Goal: Task Accomplishment & Management: Complete application form

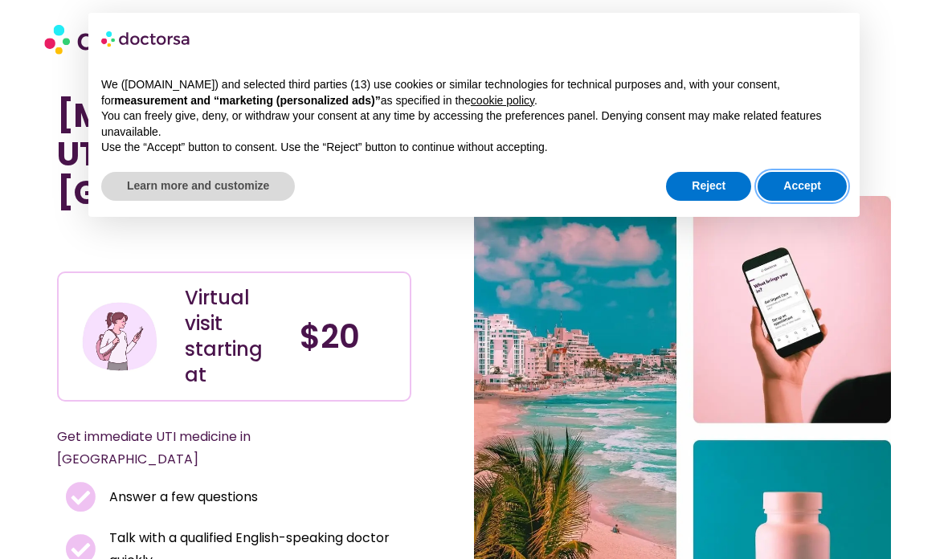
click at [818, 191] on button "Accept" at bounding box center [801, 186] width 89 height 29
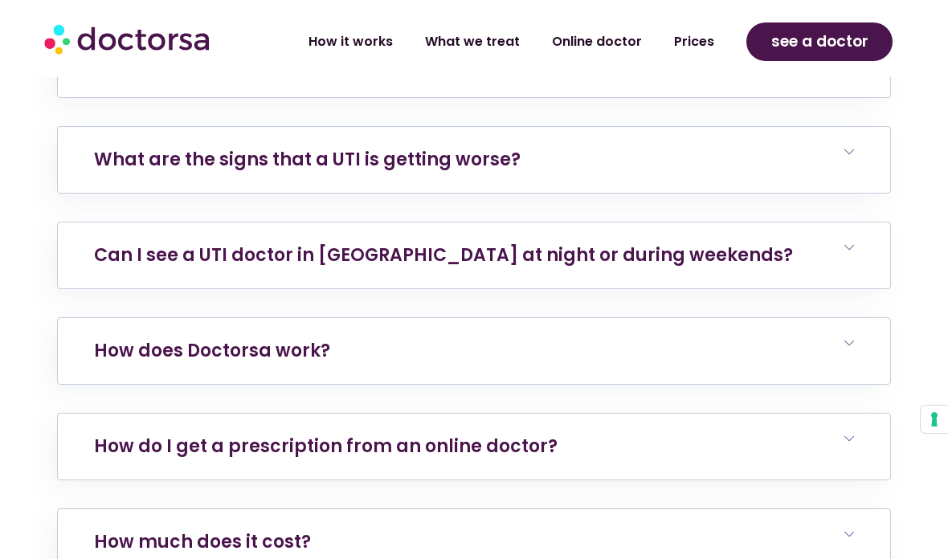
scroll to position [3337, 0]
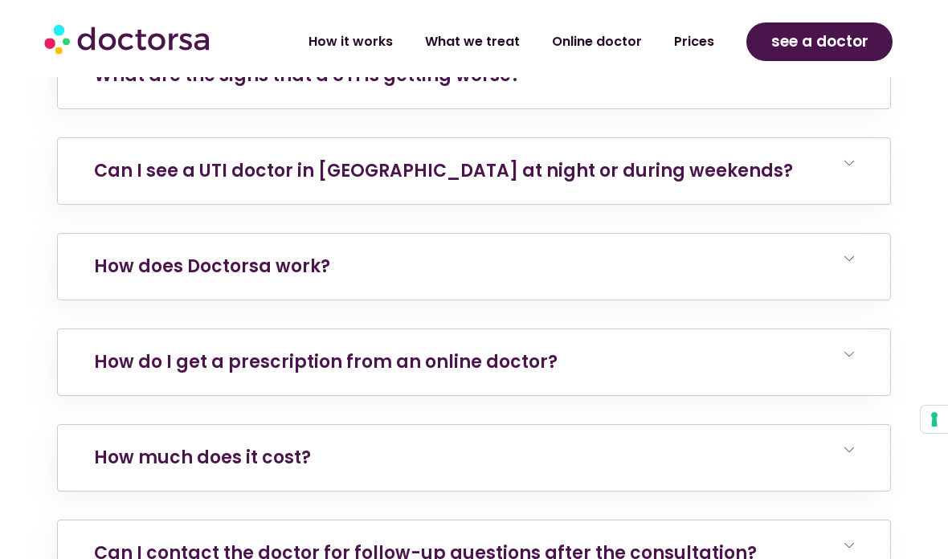
click at [162, 445] on link "How much does it cost?" at bounding box center [202, 457] width 217 height 25
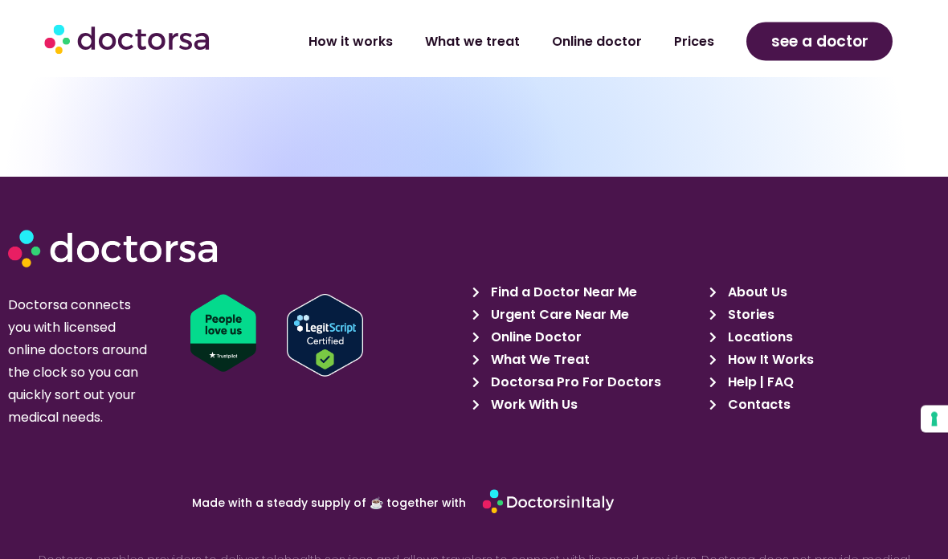
scroll to position [4714, 0]
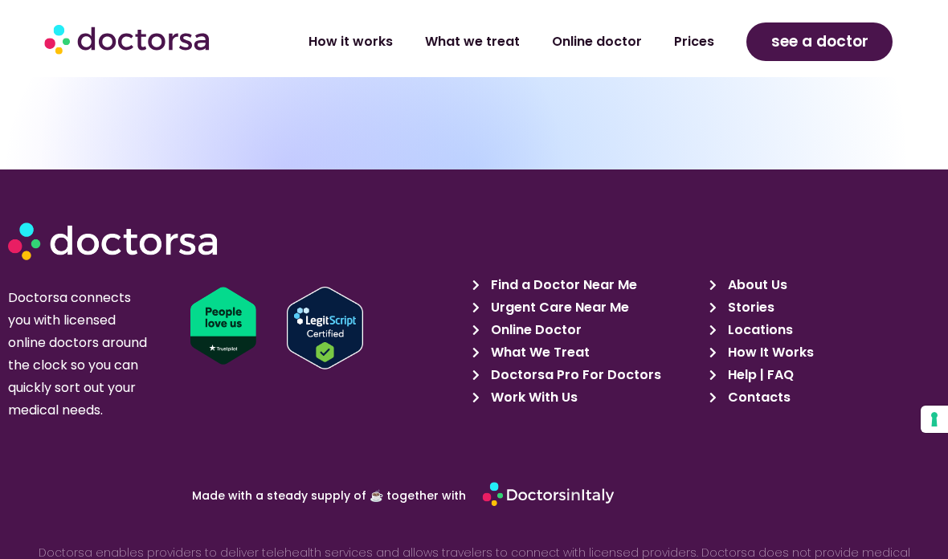
click at [602, 274] on span "Find a Doctor Near Me" at bounding box center [562, 285] width 150 height 22
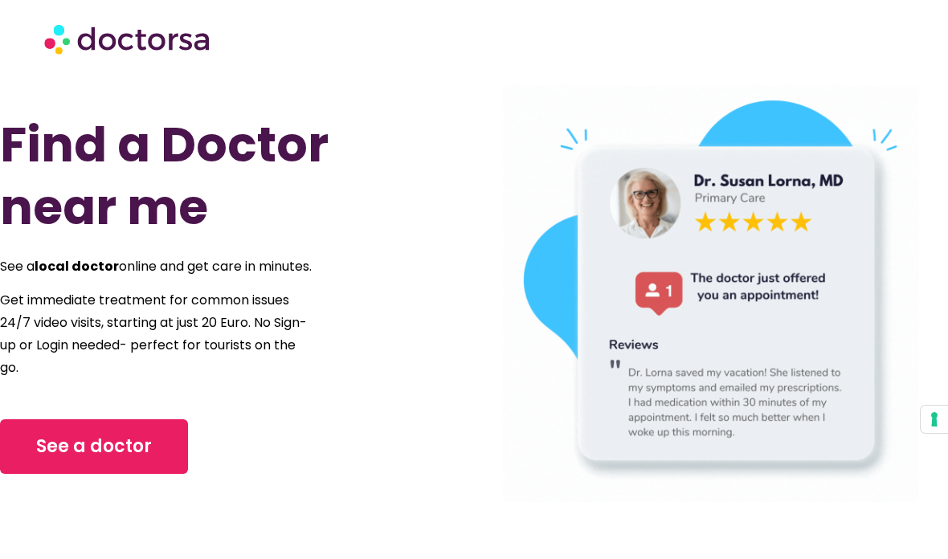
click at [62, 450] on span "See a doctor" at bounding box center [94, 447] width 116 height 26
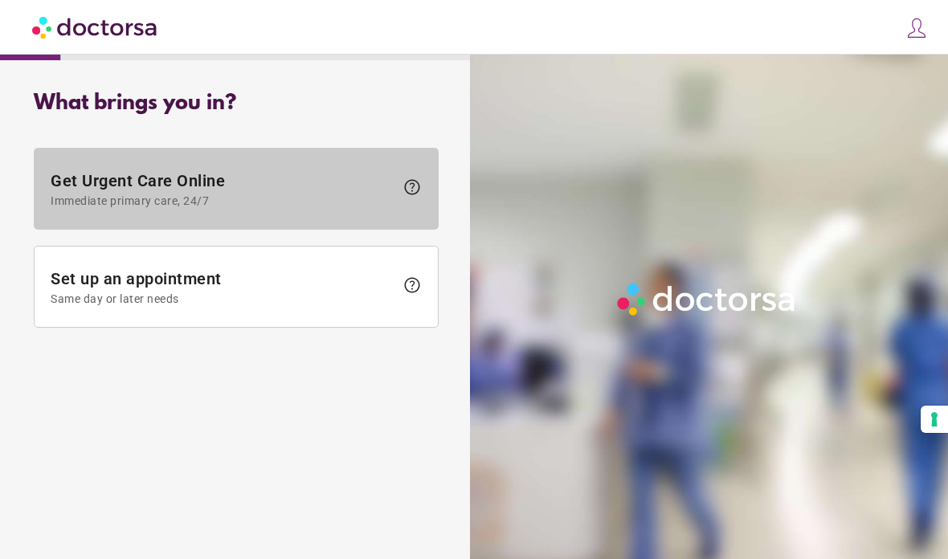
click at [89, 204] on span "Immediate primary care, 24/7" at bounding box center [223, 200] width 344 height 13
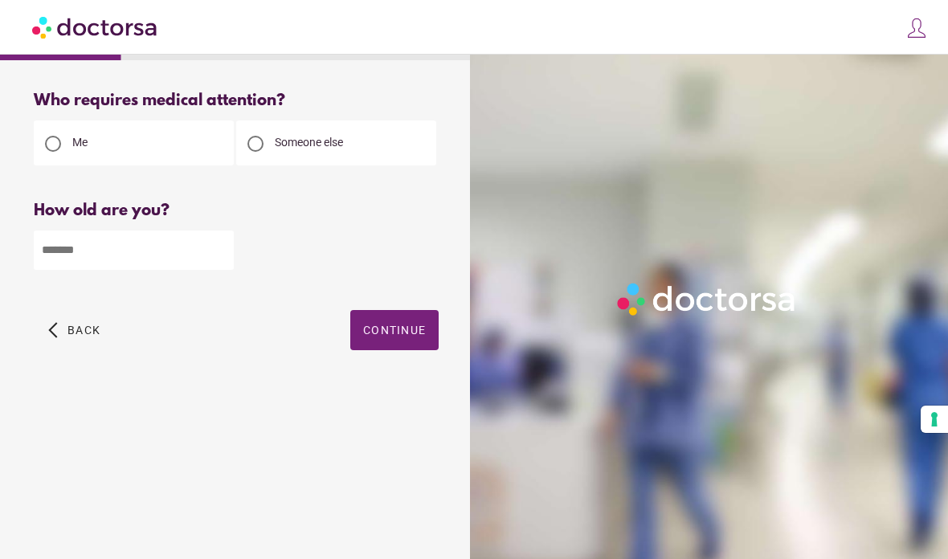
click at [92, 259] on input "number" at bounding box center [134, 250] width 200 height 39
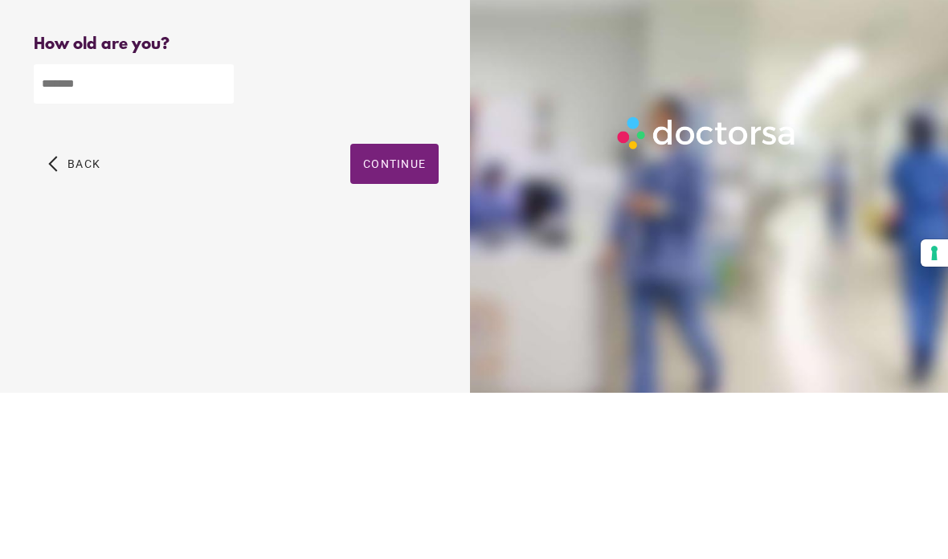
type input "**"
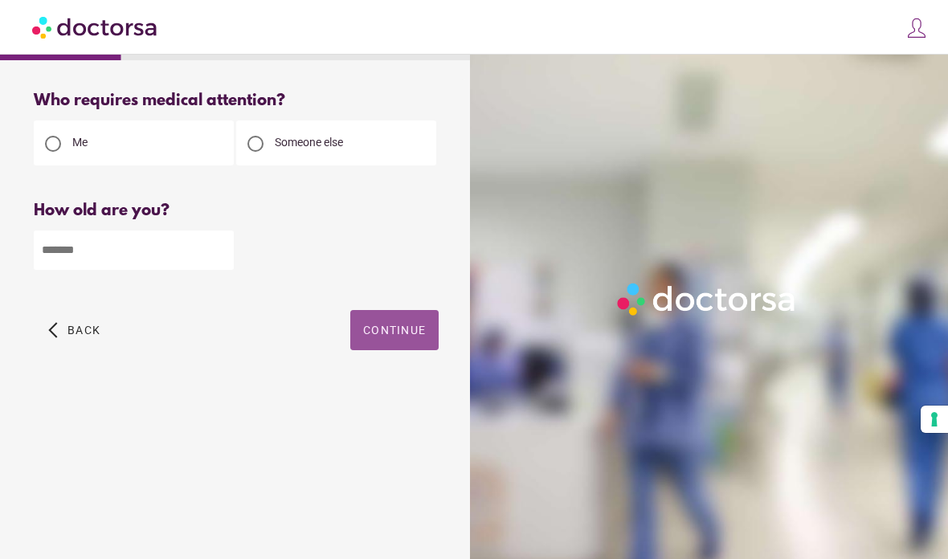
click at [381, 310] on span "button" at bounding box center [394, 330] width 88 height 40
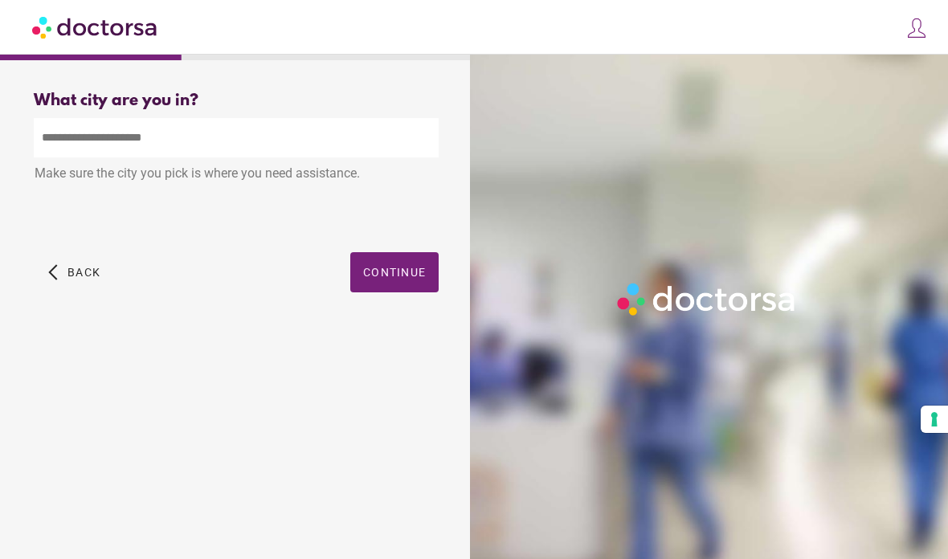
scroll to position [0, 0]
click at [59, 151] on input "text" at bounding box center [236, 137] width 405 height 39
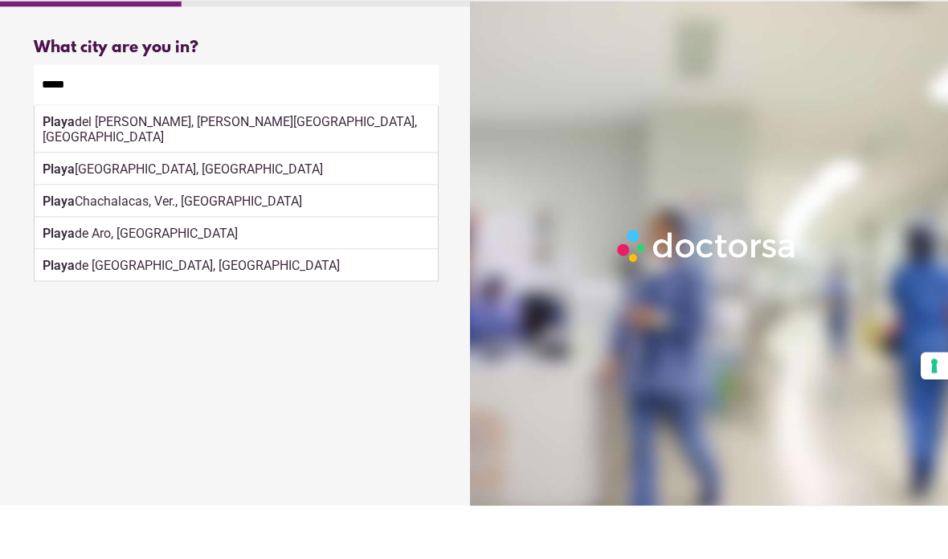
click at [155, 159] on div "Playa del Carmen, Quintana Roo, Mexico" at bounding box center [236, 182] width 403 height 47
type input "**********"
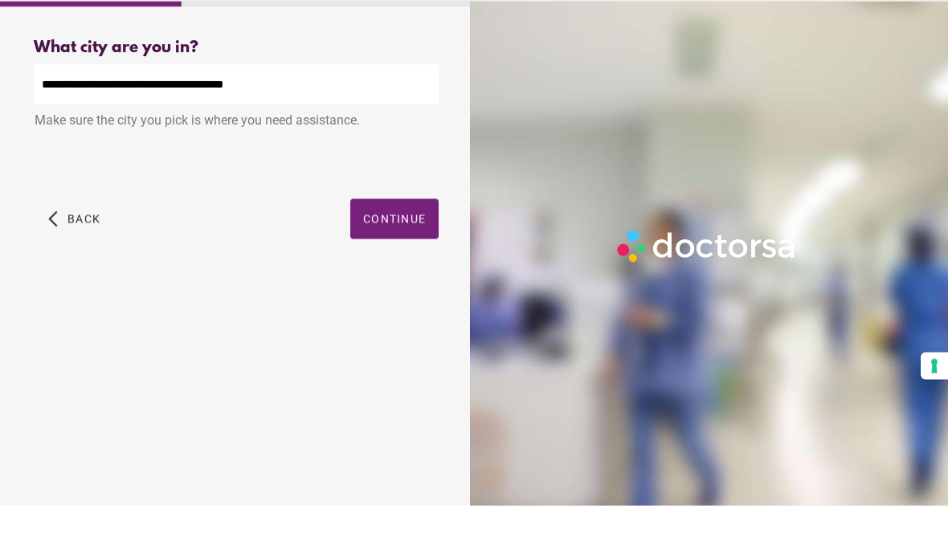
scroll to position [54, 0]
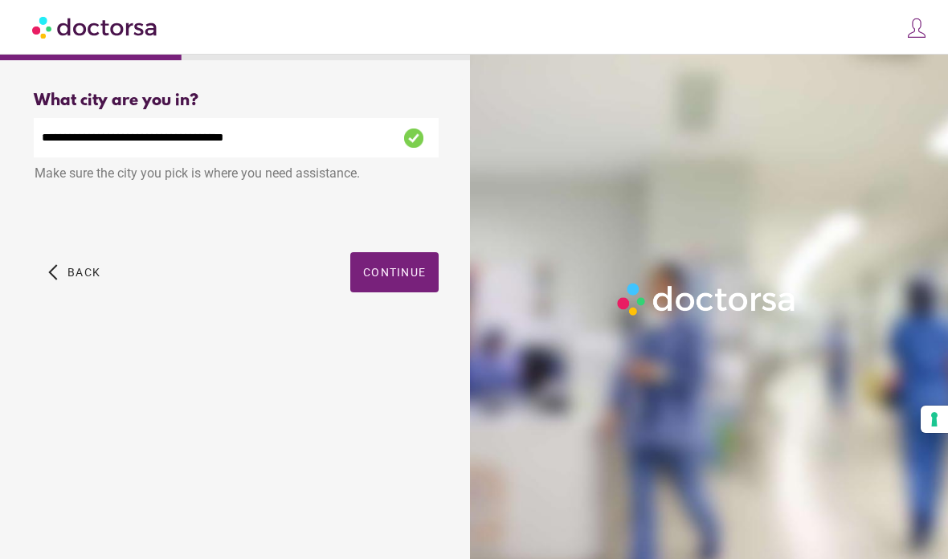
click at [398, 252] on span "button" at bounding box center [394, 272] width 88 height 40
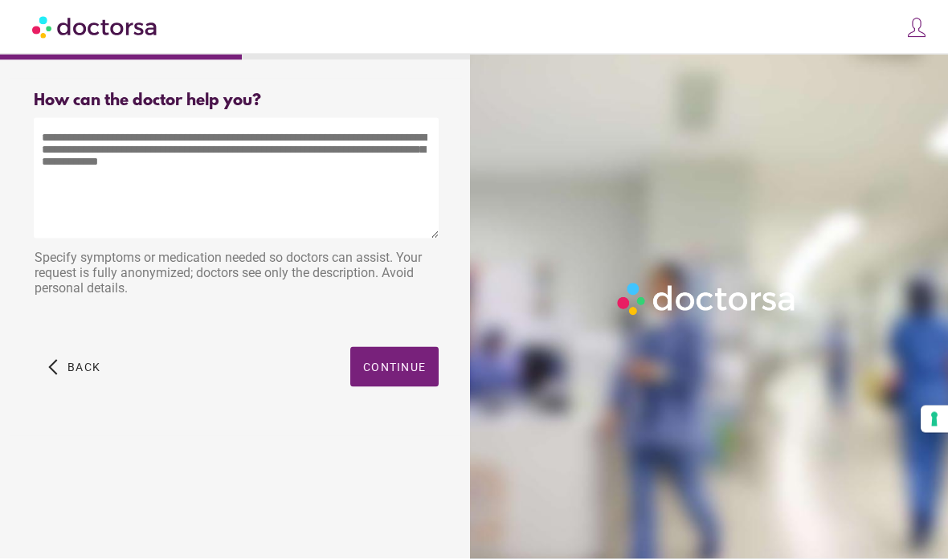
scroll to position [0, 0]
click at [85, 206] on textarea at bounding box center [236, 178] width 405 height 120
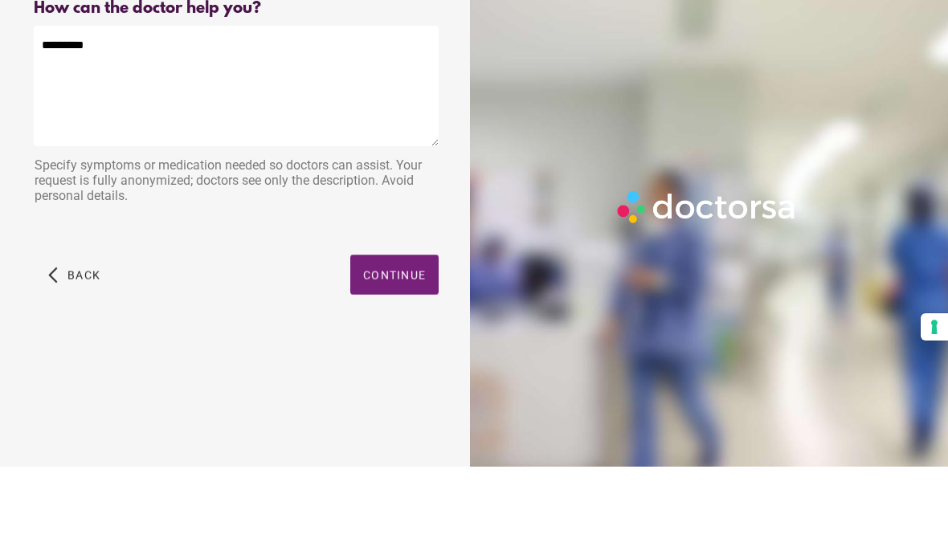
type textarea "**********"
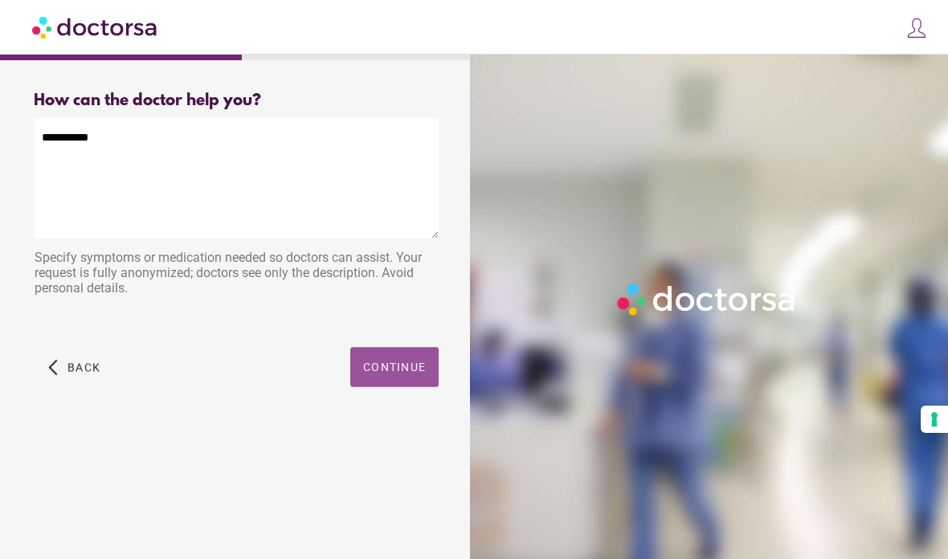
click at [374, 347] on span "button" at bounding box center [394, 367] width 88 height 40
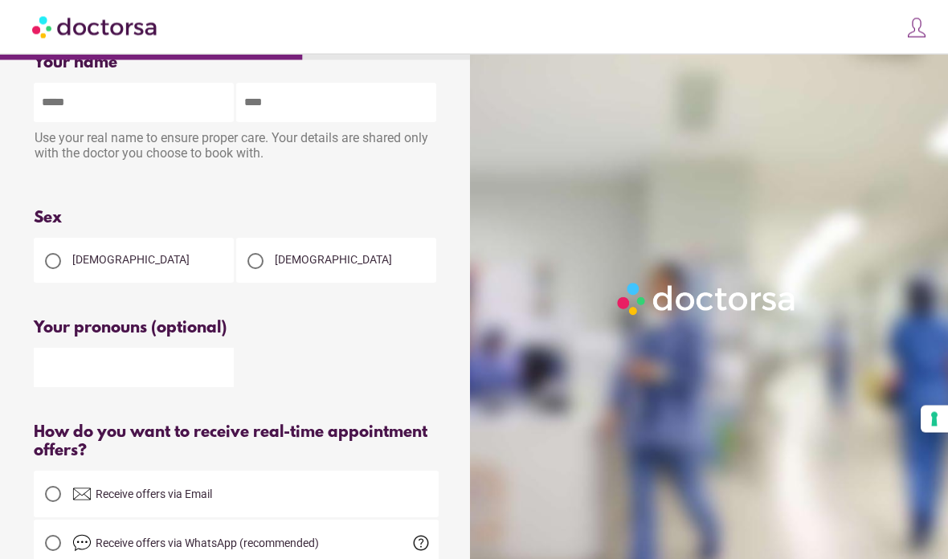
scroll to position [0, 0]
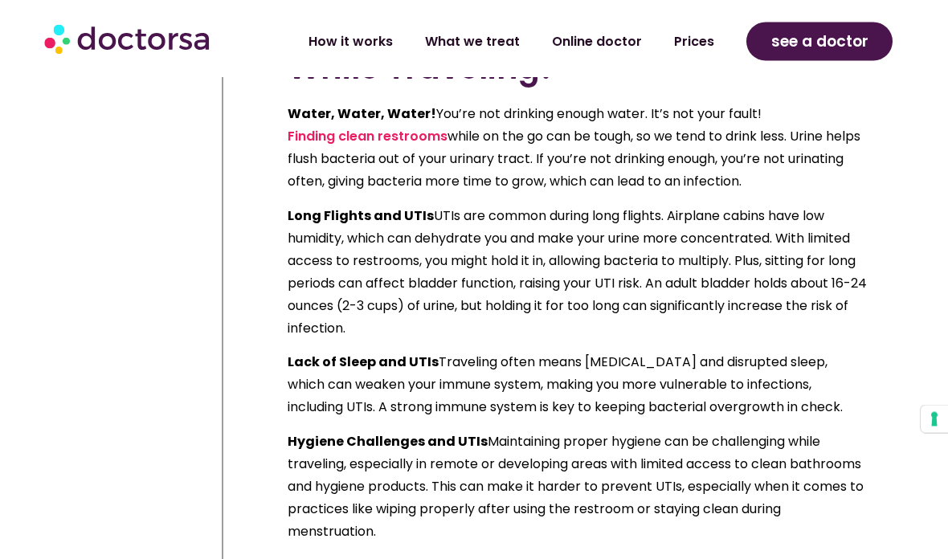
scroll to position [1402, 0]
click at [696, 39] on link "Prices" at bounding box center [694, 41] width 72 height 37
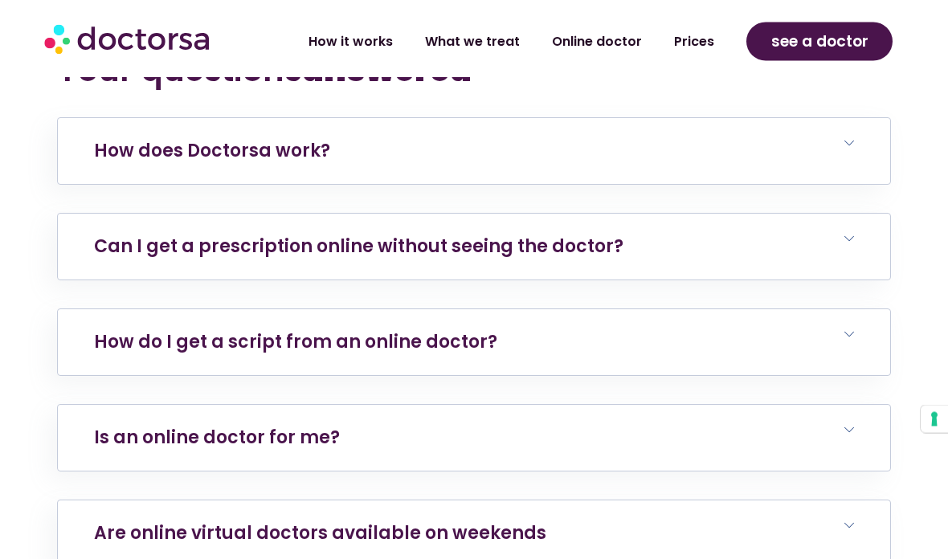
scroll to position [5656, 0]
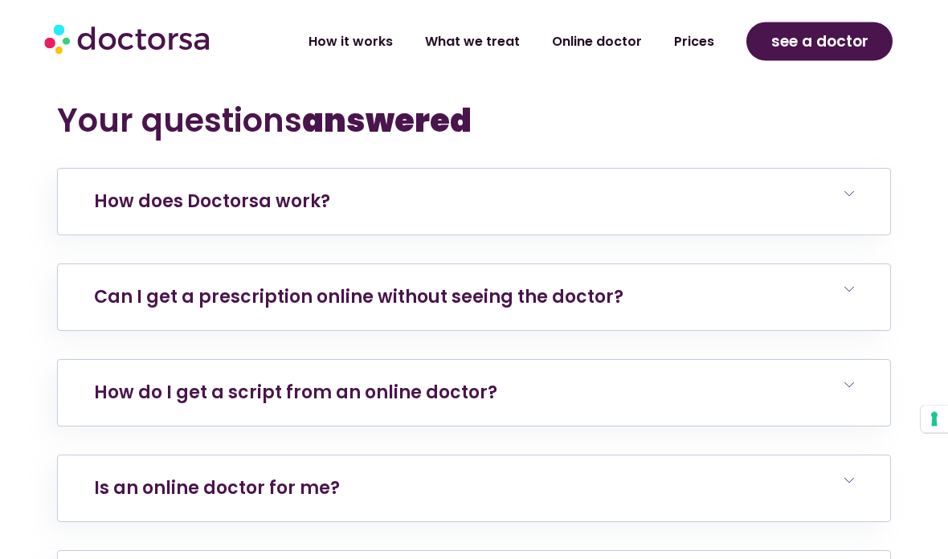
click at [856, 217] on h6 "How does Doctorsa work?" at bounding box center [474, 202] width 832 height 66
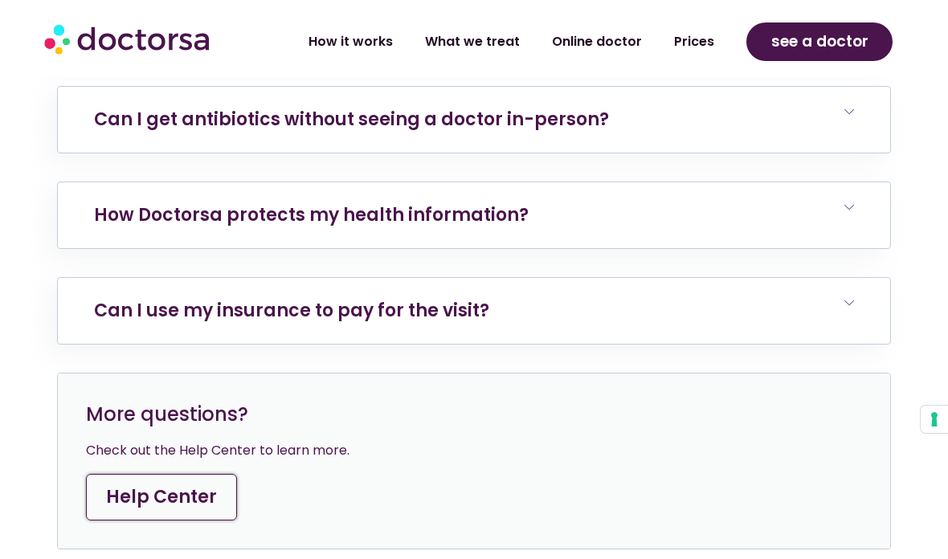
scroll to position [6550, 0]
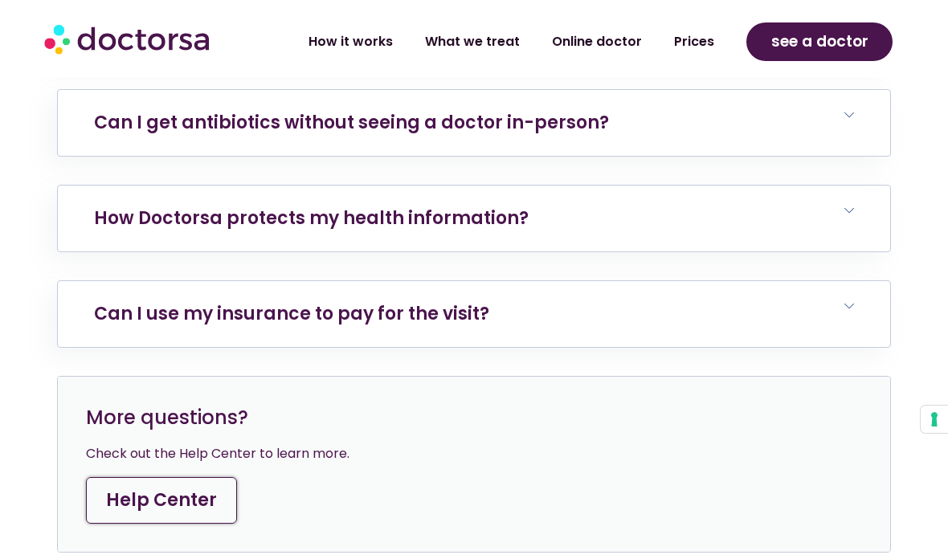
click at [787, 471] on div "More questions? Check out the Help Center to learn more. Help Center" at bounding box center [474, 464] width 832 height 175
click at [853, 120] on span at bounding box center [849, 115] width 10 height 11
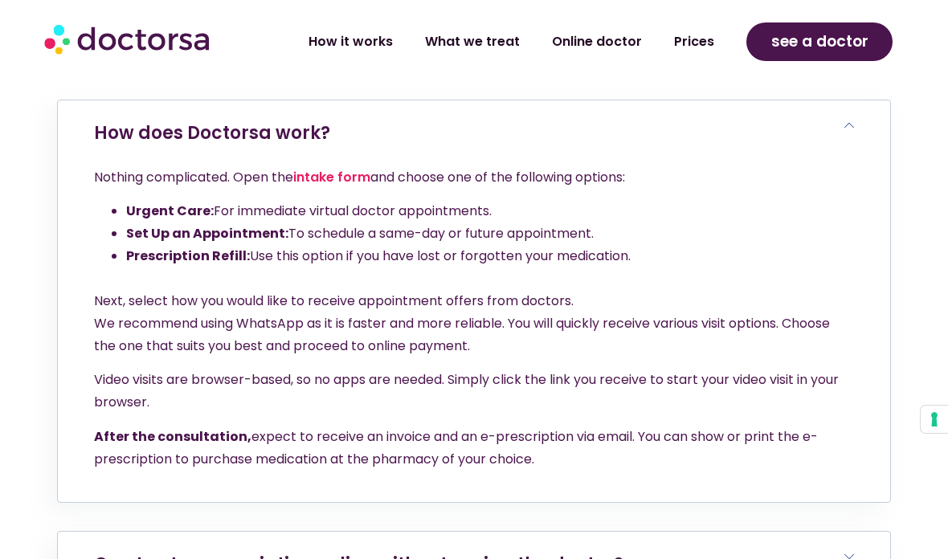
scroll to position [5725, 0]
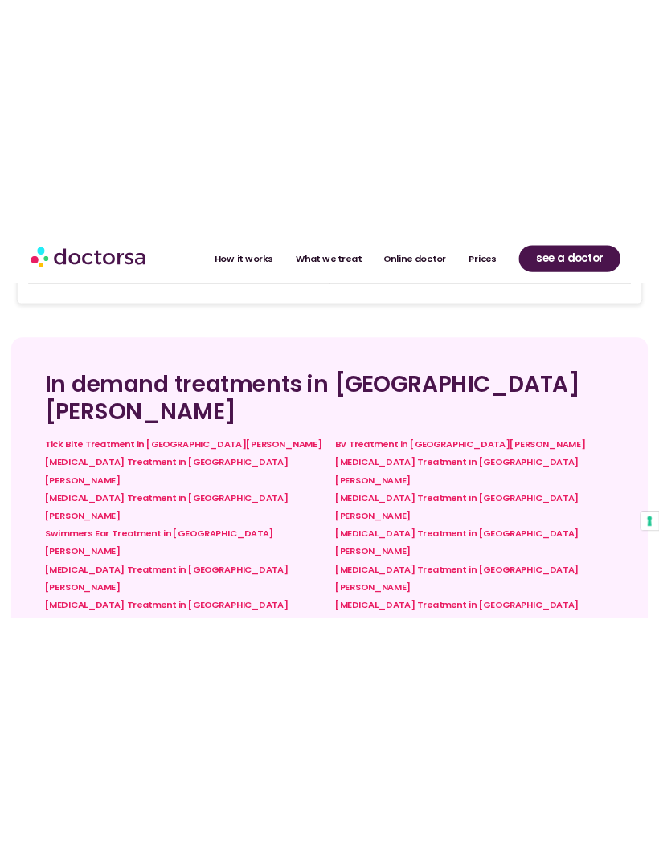
scroll to position [4880, 0]
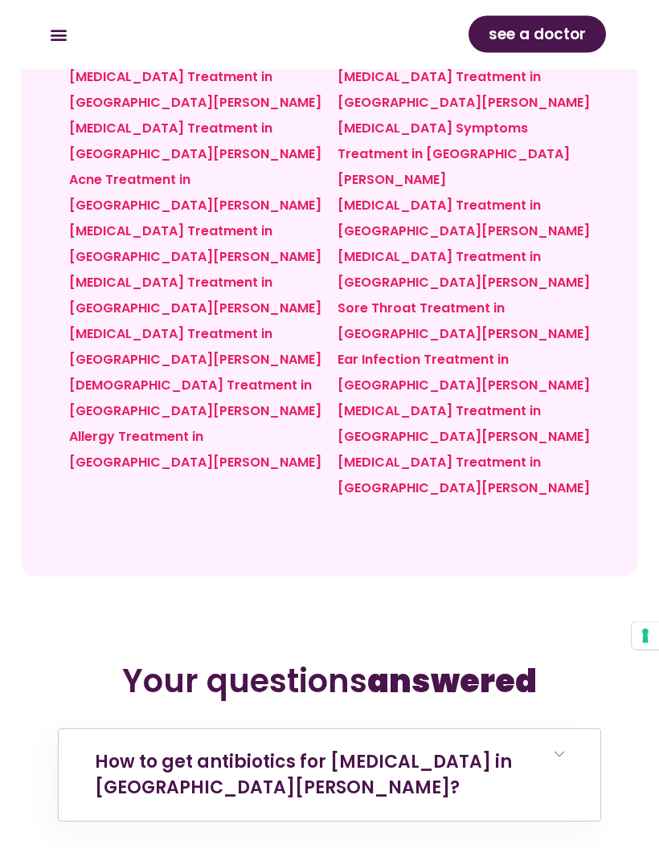
scroll to position [7225, 0]
click at [569, 729] on h6 "How to get antibiotics for [MEDICAL_DATA] in [GEOGRAPHIC_DATA][PERSON_NAME]?" at bounding box center [329, 775] width 541 height 92
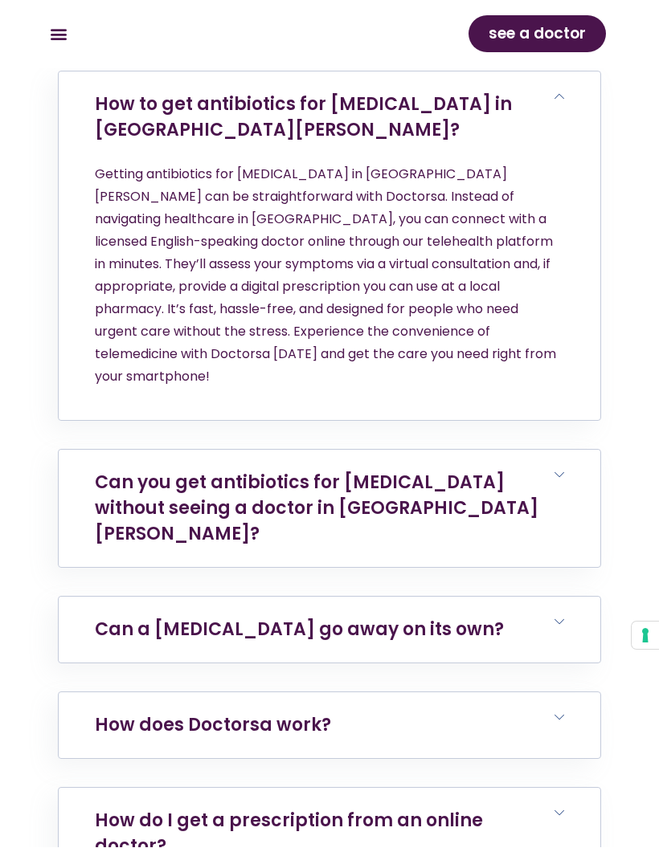
scroll to position [7883, 0]
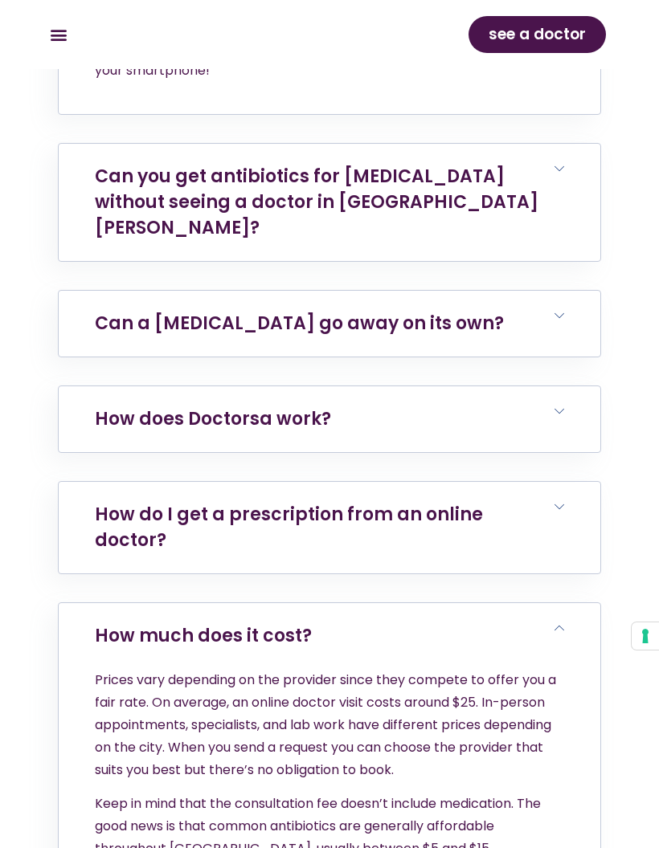
scroll to position [8193, 0]
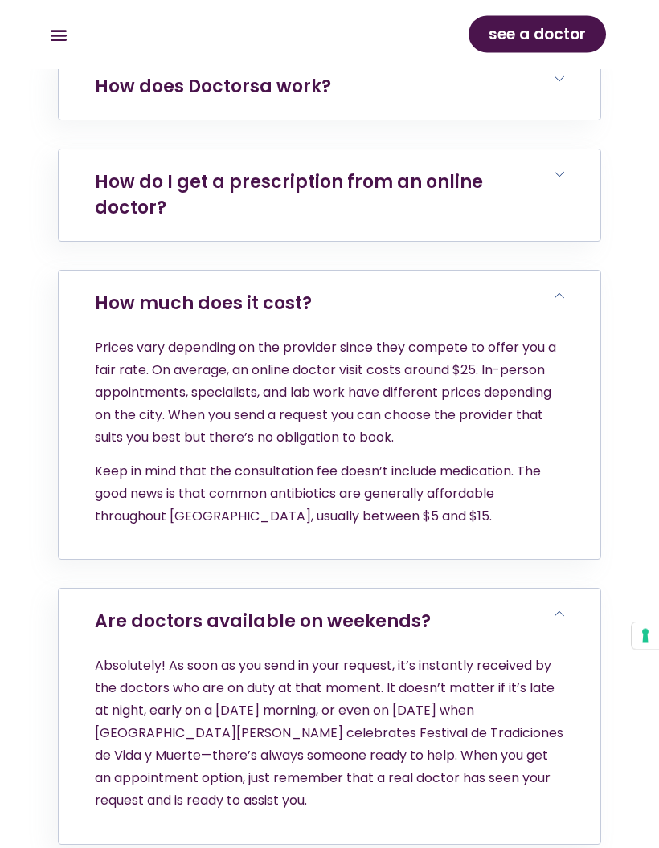
scroll to position [8530, 0]
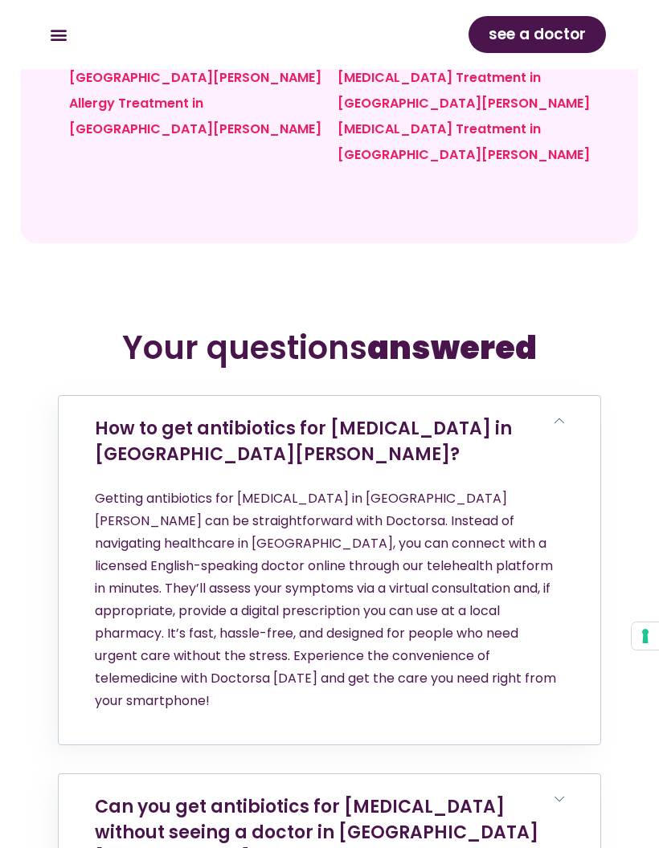
scroll to position [7561, 0]
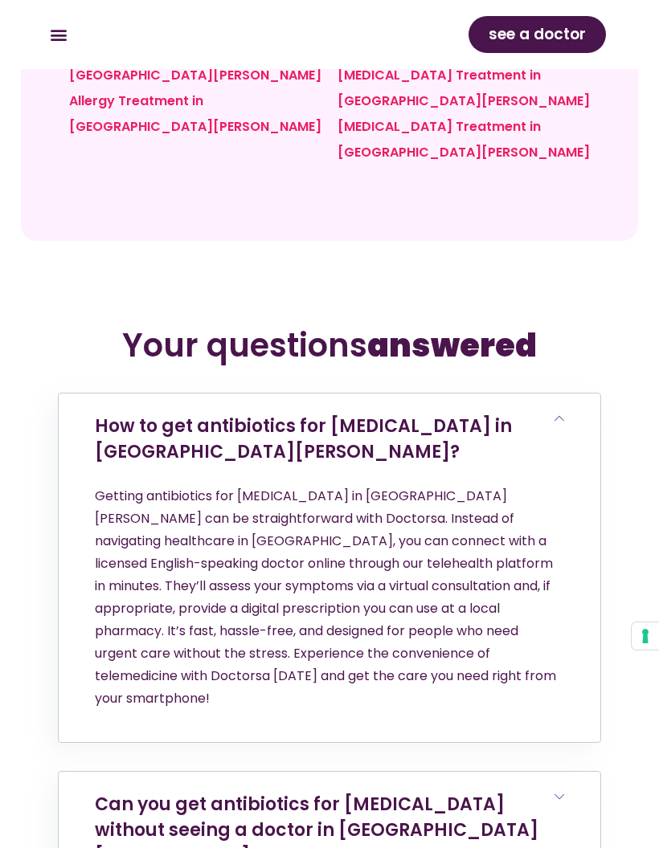
click at [572, 772] on h6 "Can you get antibiotics for [MEDICAL_DATA] without seeing a doctor in [GEOGRAPH…" at bounding box center [329, 830] width 541 height 117
click at [564, 772] on h6 "Can you get antibiotics for [MEDICAL_DATA] without seeing a doctor in [GEOGRAPH…" at bounding box center [329, 830] width 541 height 117
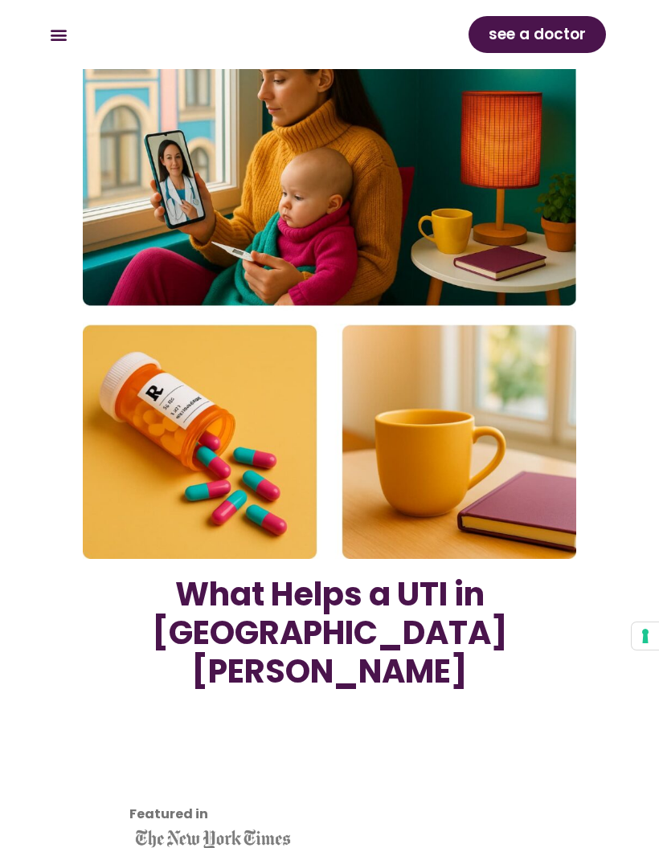
scroll to position [0, 0]
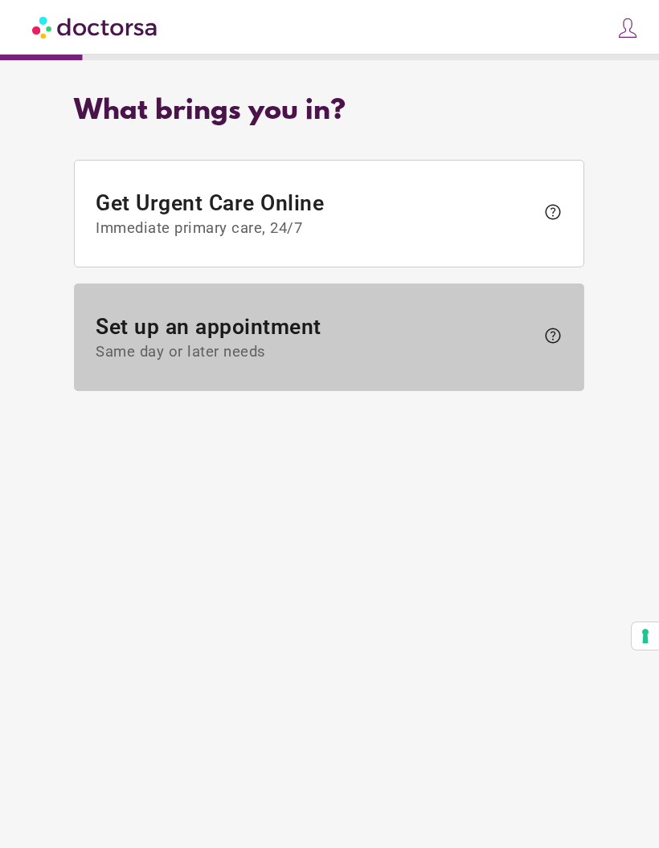
click at [549, 340] on span "help" at bounding box center [552, 335] width 19 height 19
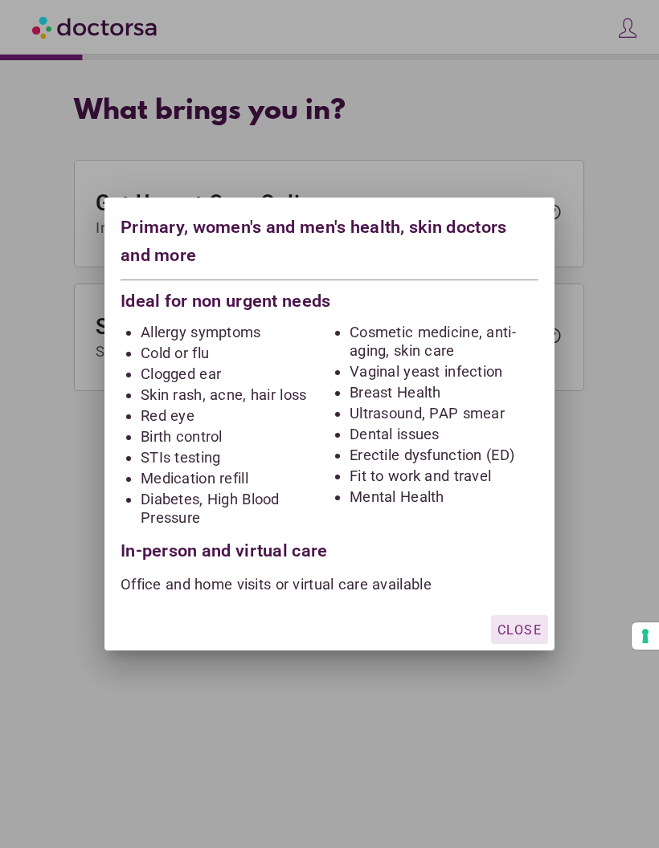
click at [606, 466] on div at bounding box center [329, 424] width 659 height 848
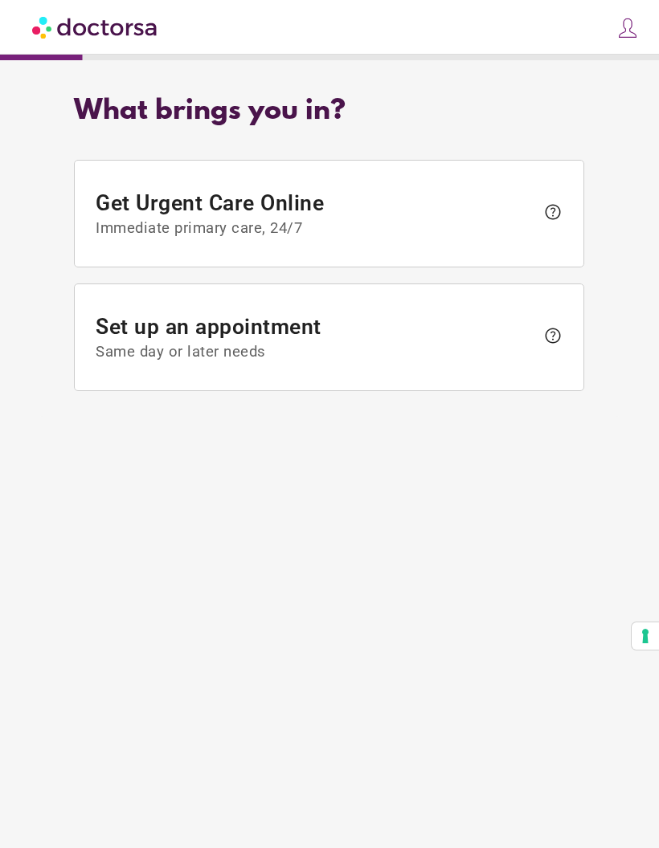
click at [561, 214] on span "help" at bounding box center [552, 211] width 19 height 19
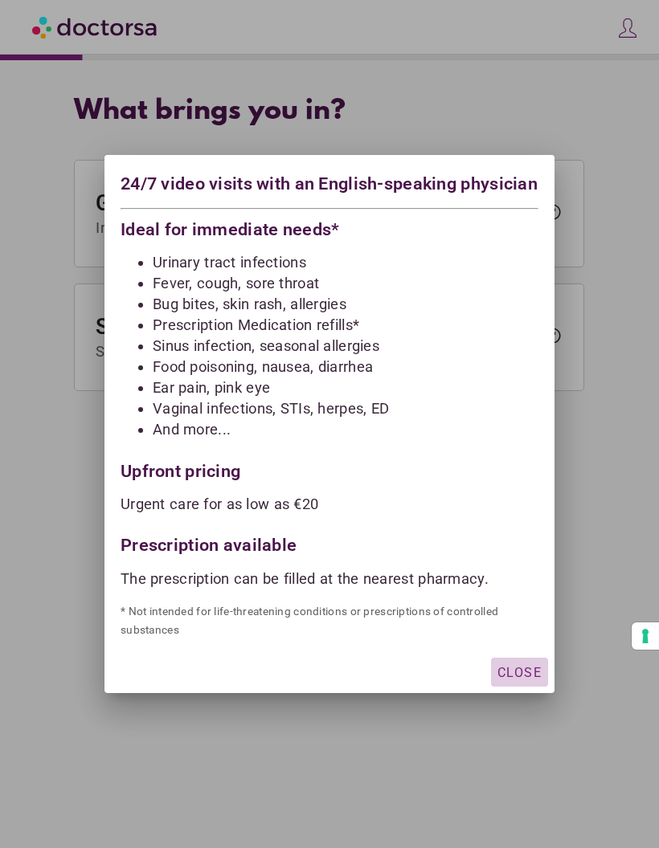
click at [531, 687] on div "button" at bounding box center [519, 672] width 57 height 29
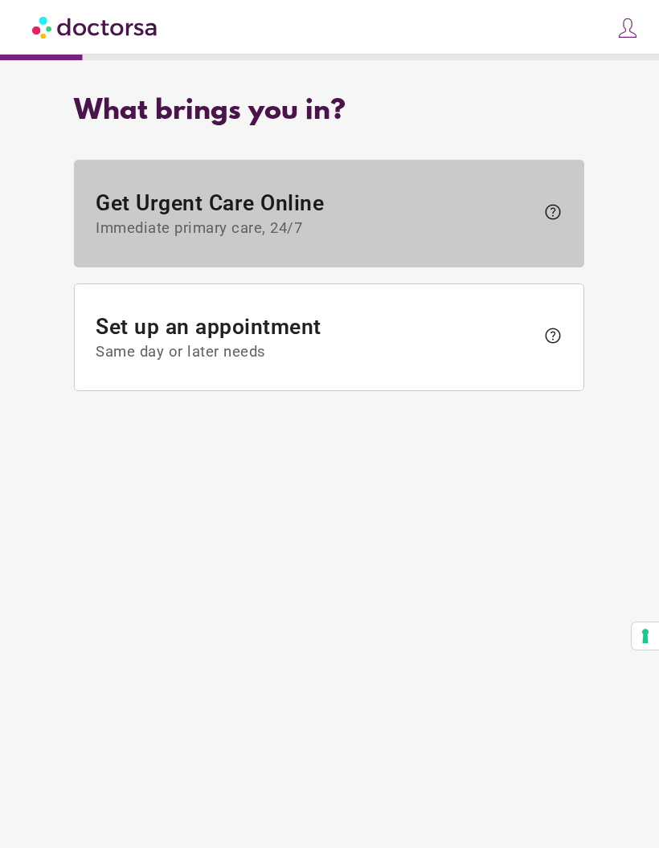
click at [478, 219] on span "Get Urgent Care Online Immediate primary care, 24/7" at bounding box center [315, 213] width 439 height 47
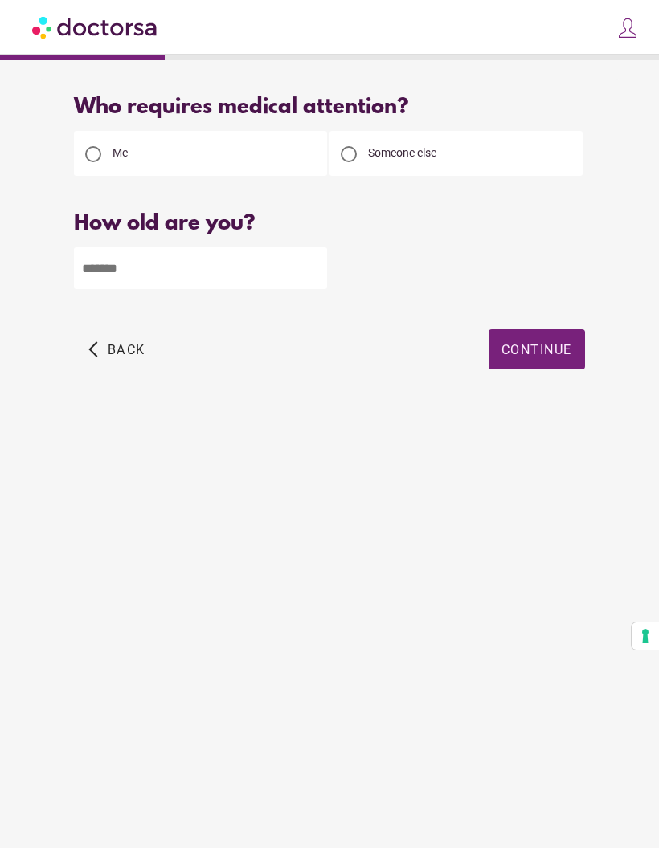
click at [258, 270] on input "number" at bounding box center [200, 268] width 253 height 42
type input "**"
click at [549, 357] on span "Continue" at bounding box center [536, 349] width 71 height 15
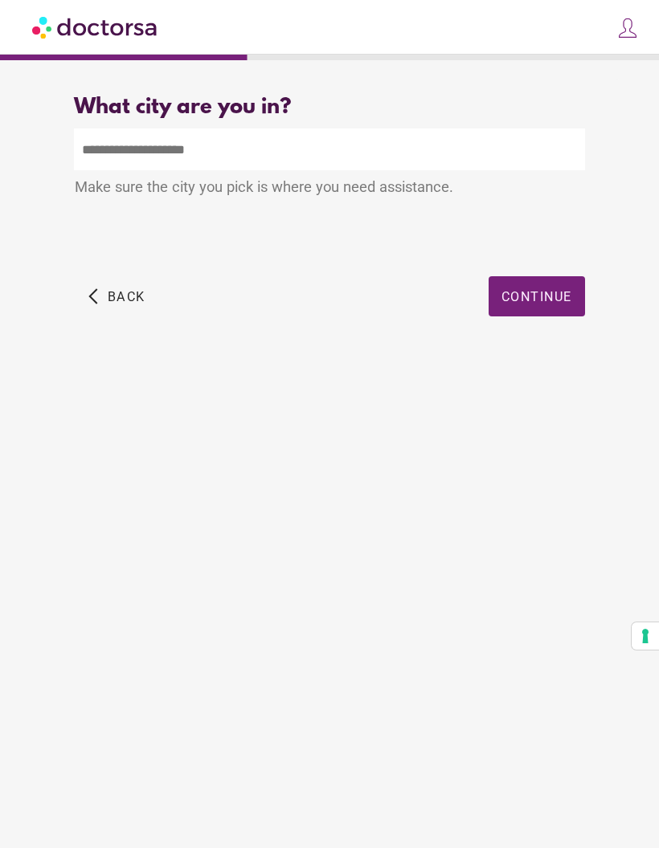
click at [423, 166] on input "text" at bounding box center [329, 150] width 510 height 42
type input "*"
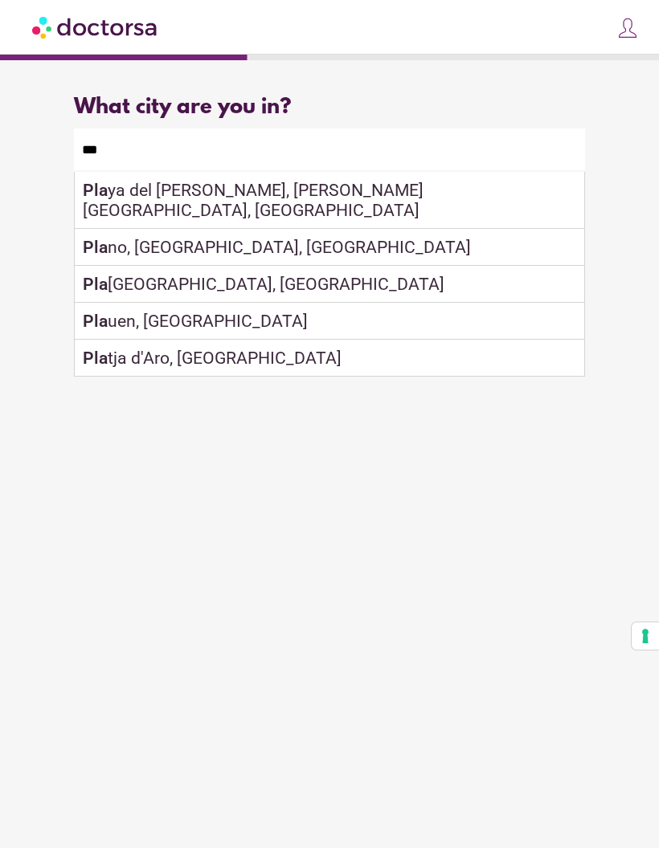
click at [427, 191] on div "Pla ya del Carmen, Quintana Roo, Mexico" at bounding box center [329, 200] width 508 height 57
type input "**********"
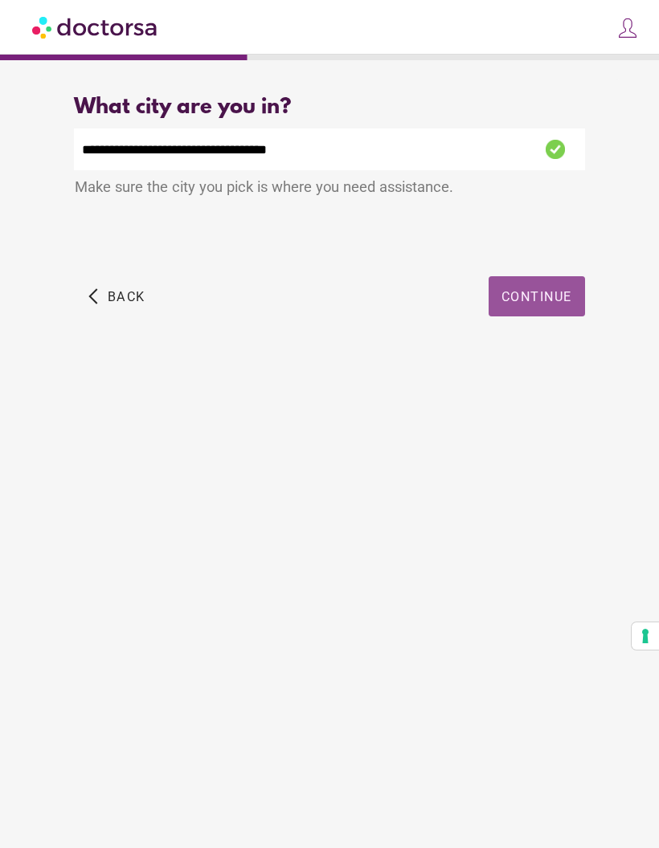
click at [539, 309] on span "button" at bounding box center [536, 296] width 96 height 40
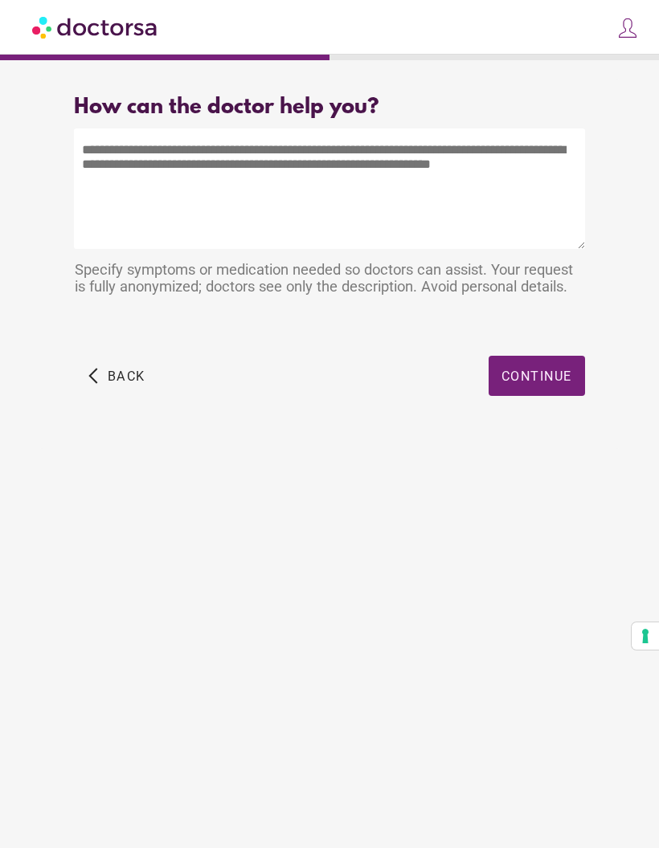
click at [410, 173] on textarea at bounding box center [329, 189] width 510 height 120
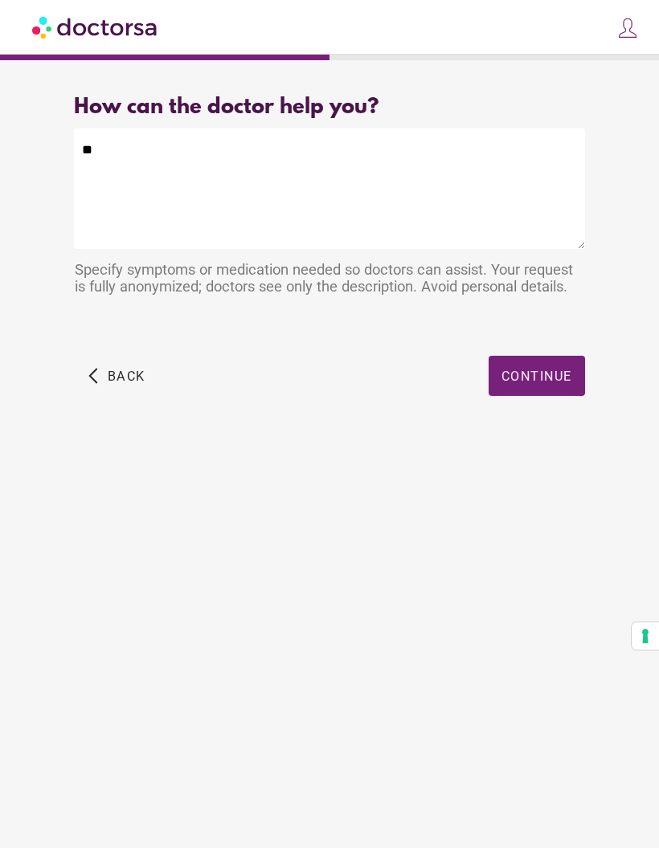
type textarea "*"
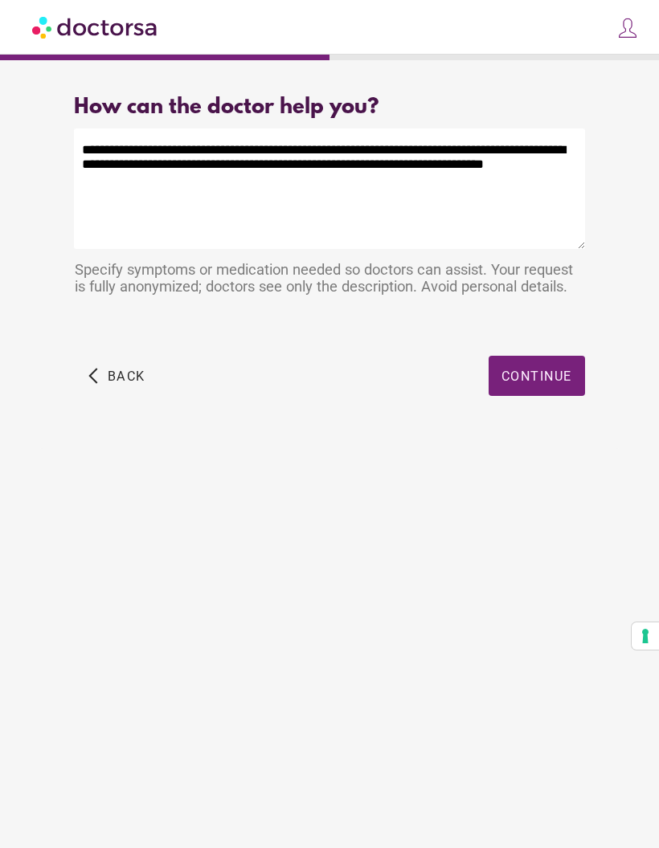
click at [549, 171] on textarea "**********" at bounding box center [329, 189] width 510 height 120
type textarea "**********"
click at [244, 194] on textarea "**********" at bounding box center [329, 189] width 510 height 120
click at [546, 383] on span "Continue" at bounding box center [536, 376] width 71 height 15
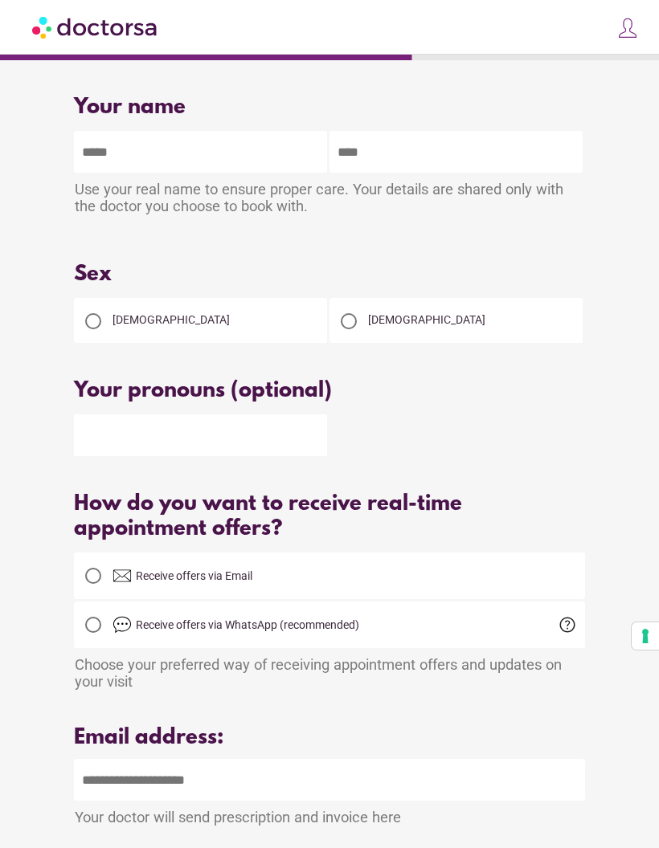
click at [208, 168] on input "text" at bounding box center [200, 152] width 253 height 42
type input "******"
click at [463, 164] on input "text" at bounding box center [455, 152] width 253 height 42
type input "**********"
click at [99, 337] on div at bounding box center [93, 321] width 32 height 32
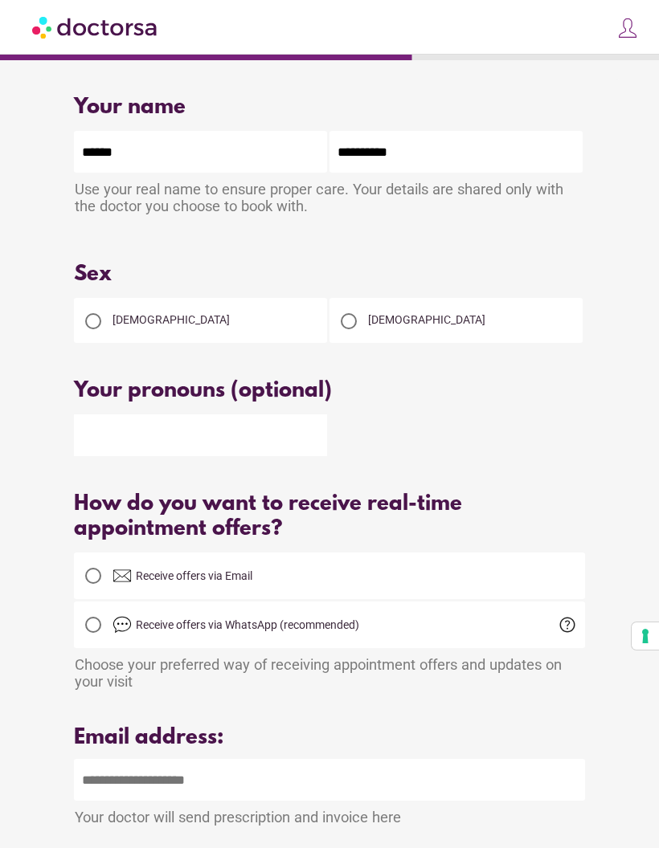
click at [418, 801] on input "email" at bounding box center [329, 780] width 510 height 42
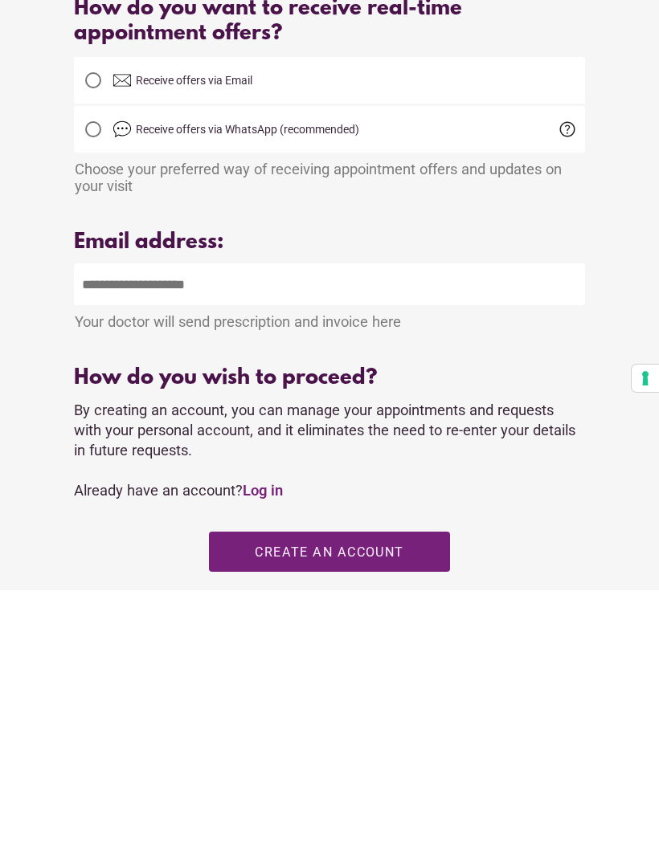
type input "**********"
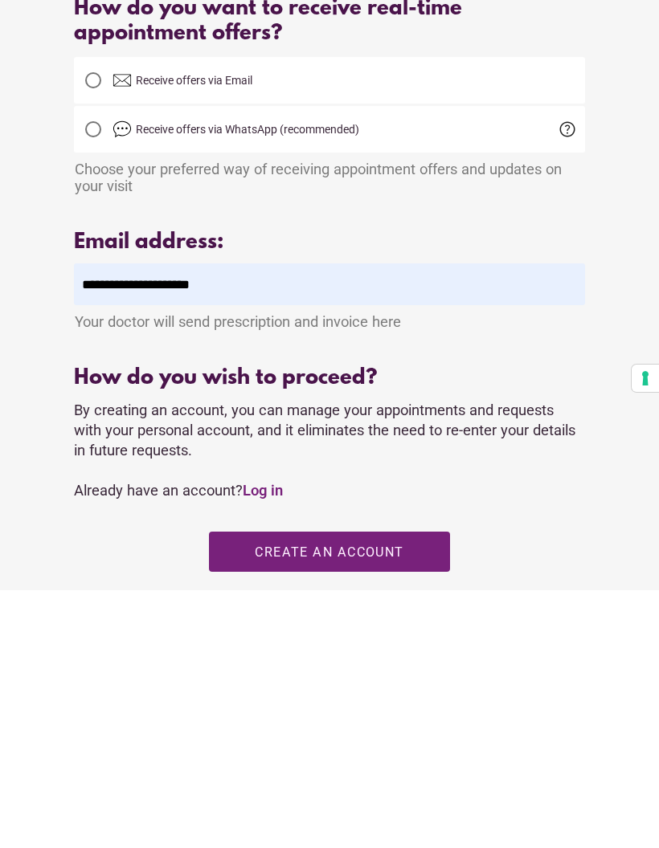
scroll to position [435, 0]
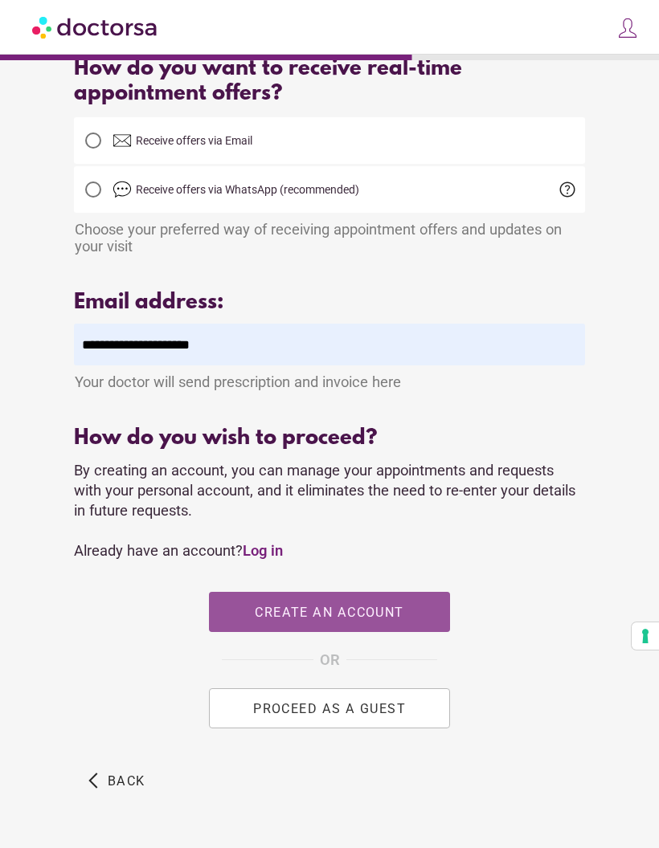
click at [356, 620] on span "Create an account" at bounding box center [329, 612] width 149 height 15
type input "**********"
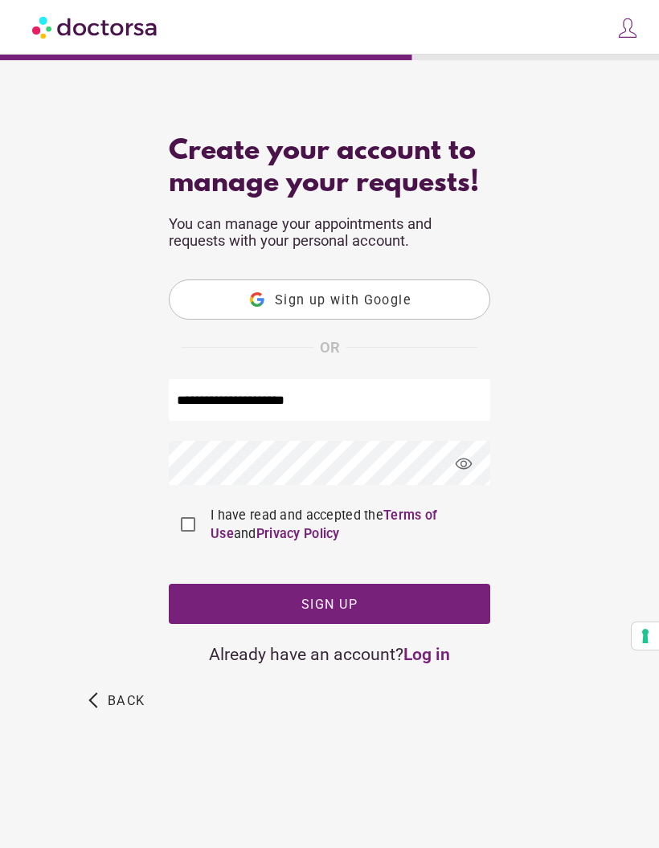
click at [437, 508] on link "Terms of Use" at bounding box center [323, 525] width 227 height 34
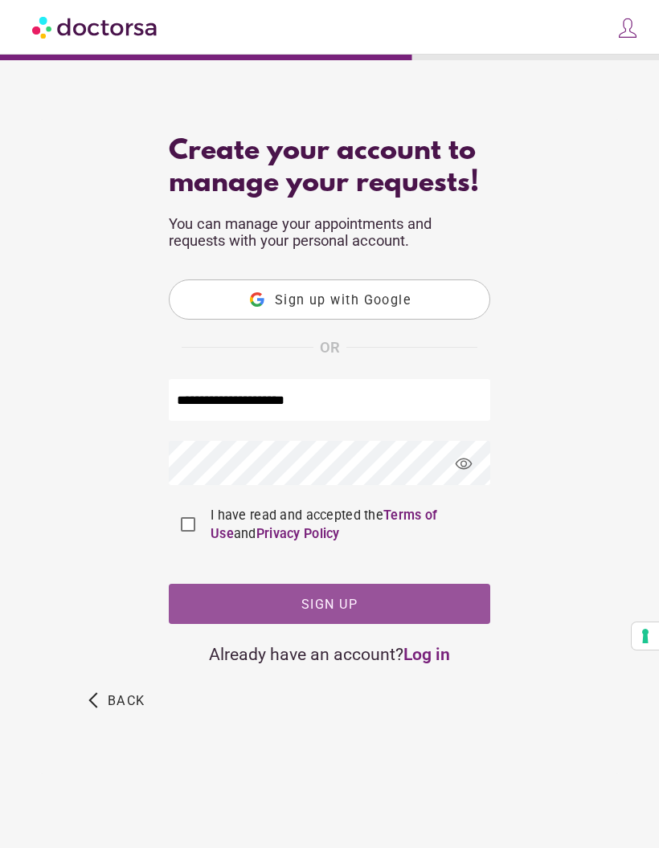
click at [381, 585] on span "button" at bounding box center [329, 604] width 321 height 40
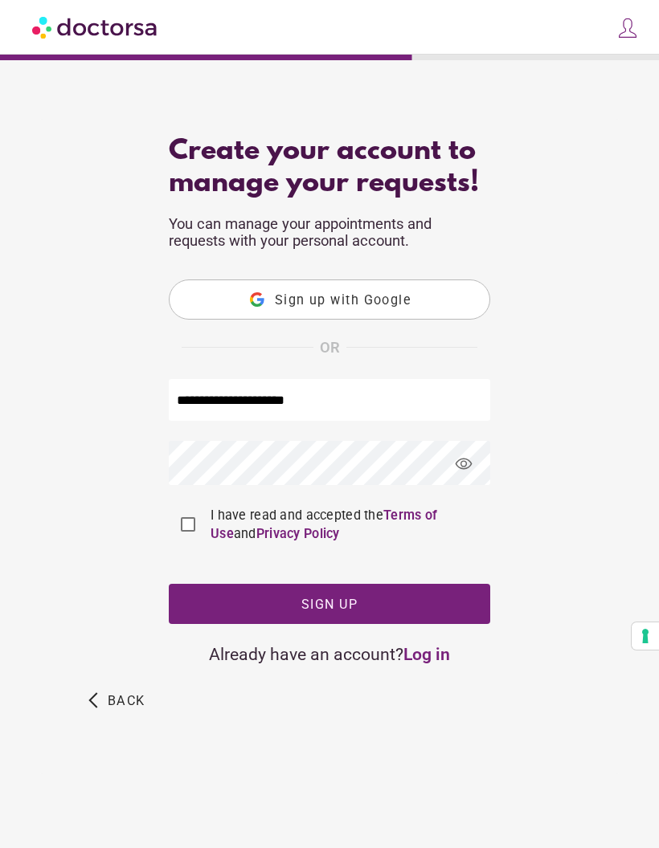
scroll to position [0, 0]
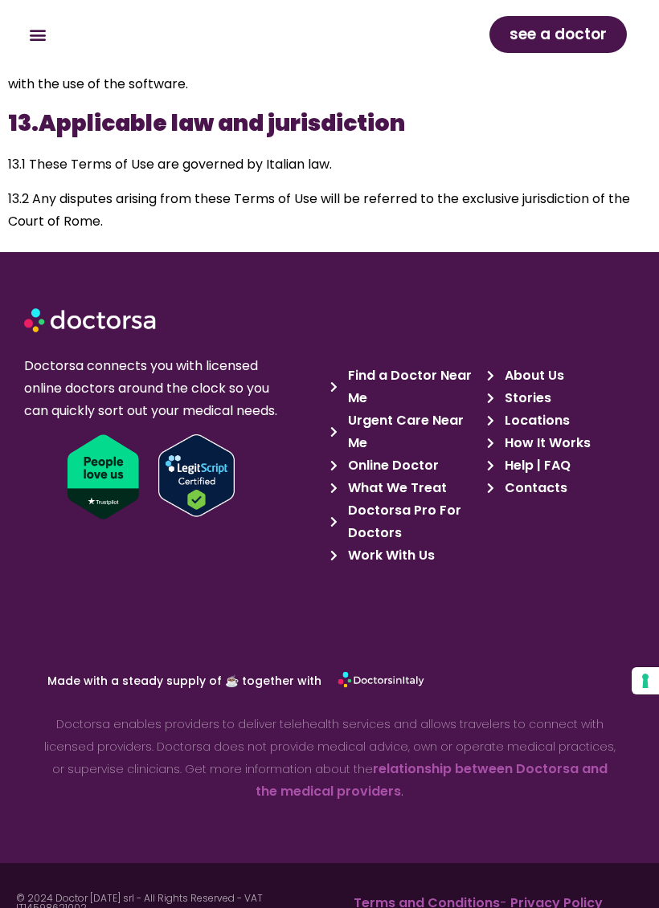
scroll to position [10798, 0]
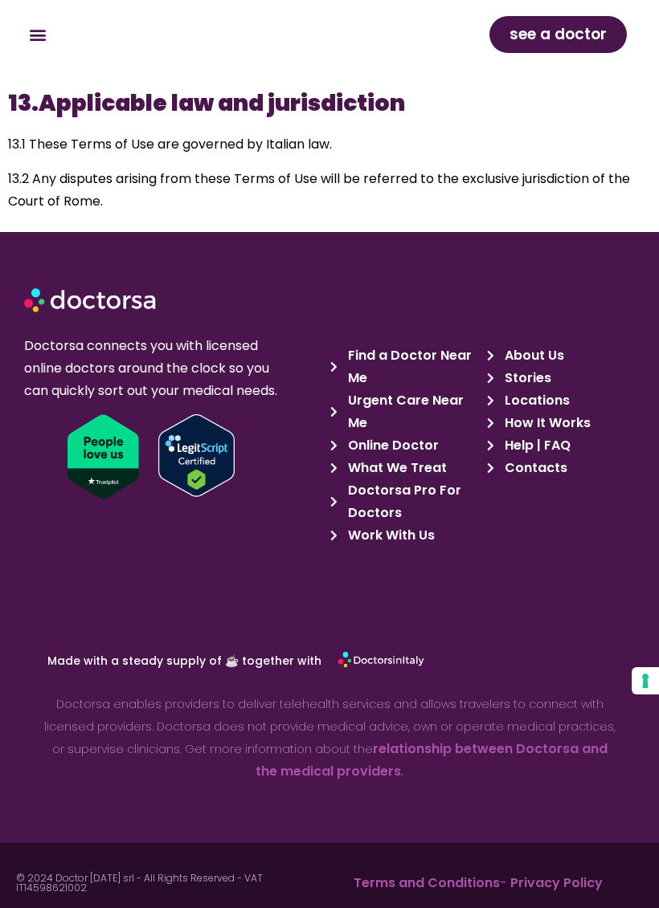
click at [213, 450] on img at bounding box center [196, 455] width 76 height 83
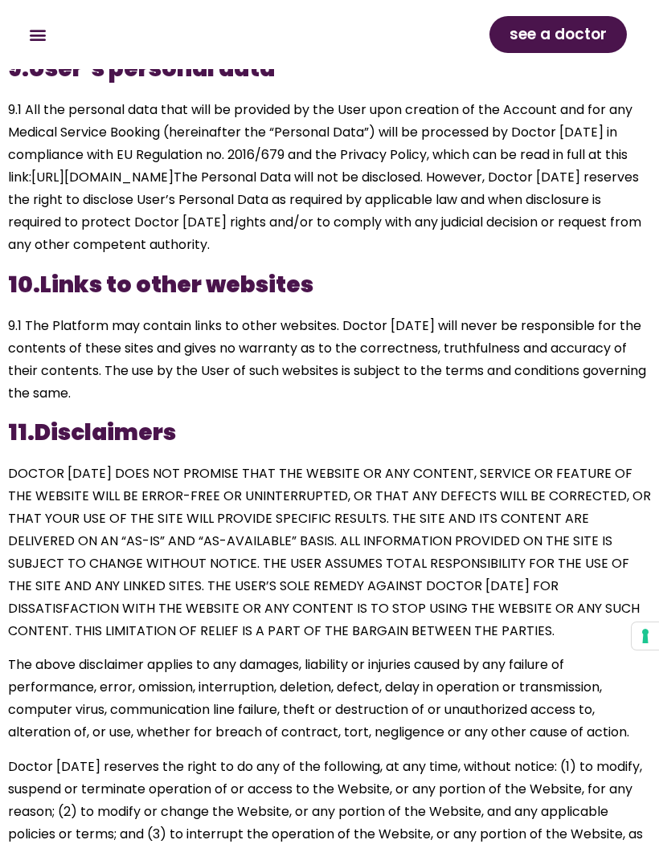
scroll to position [9301, 0]
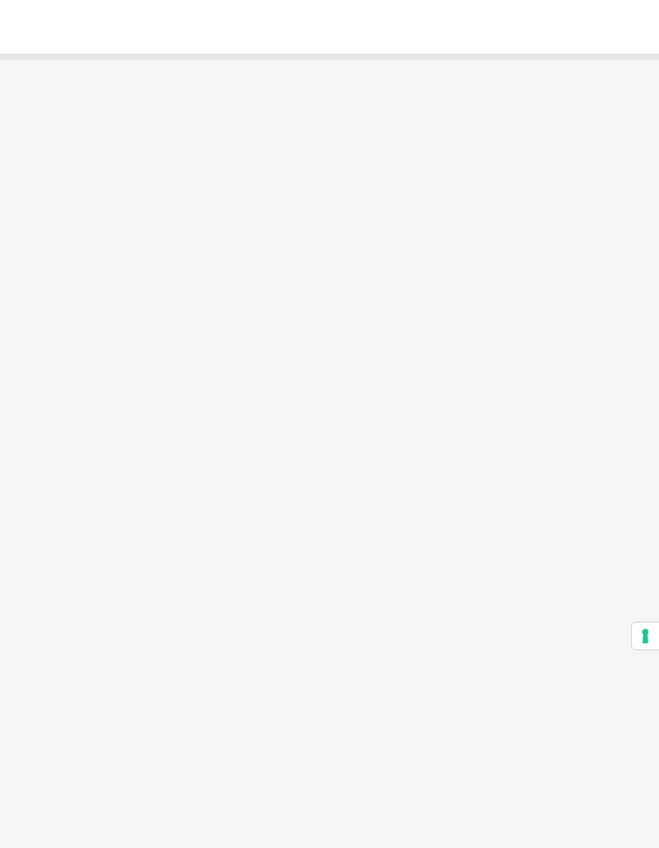
type input "******"
type input "**********"
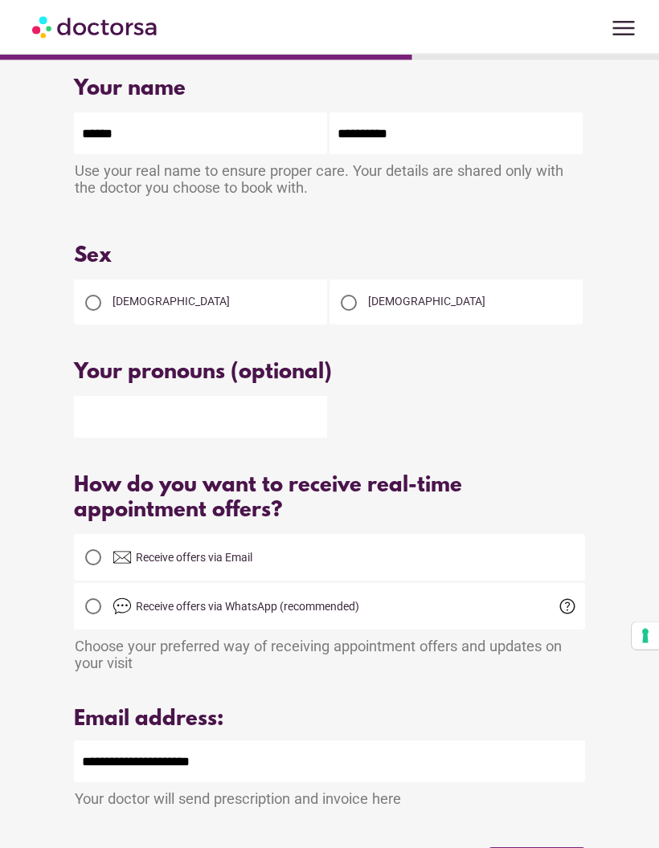
scroll to position [102, 0]
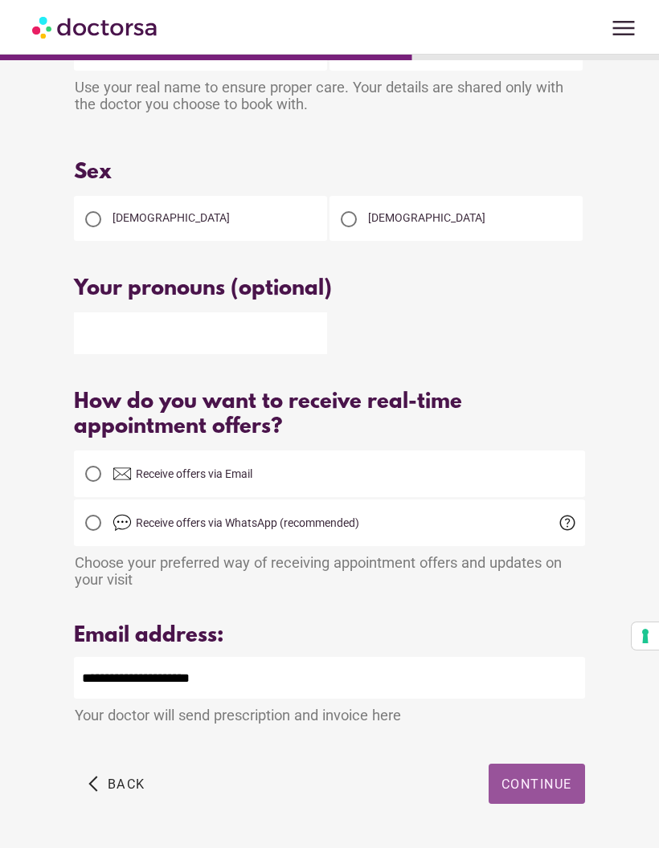
click at [556, 792] on span "Continue" at bounding box center [536, 784] width 71 height 15
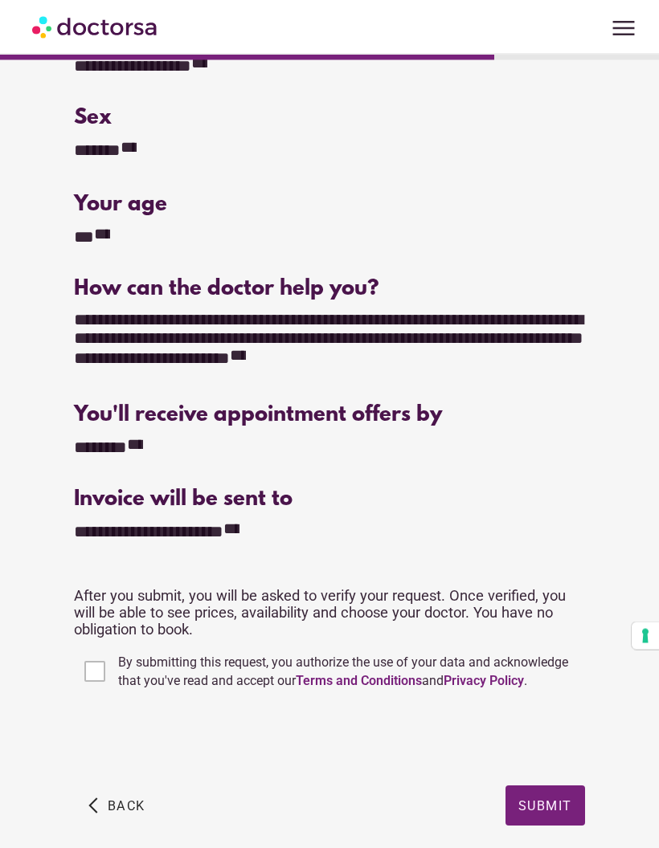
scroll to position [142, 0]
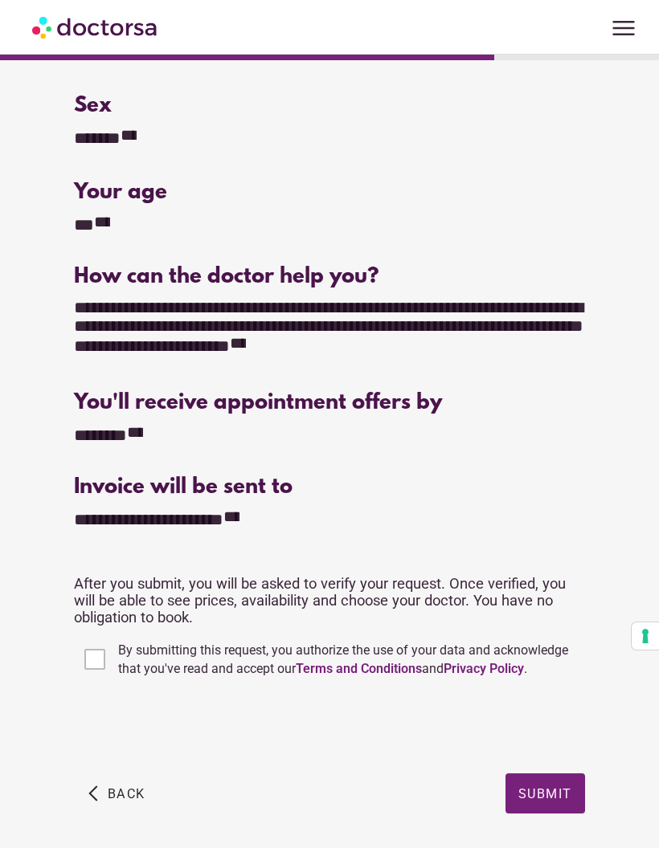
click at [564, 801] on span "Submit" at bounding box center [545, 793] width 54 height 15
